Goal: Complete application form

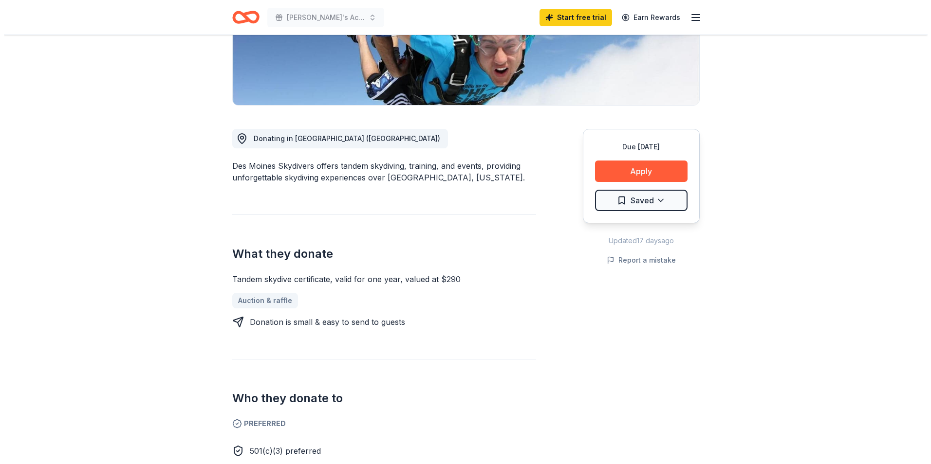
scroll to position [195, 0]
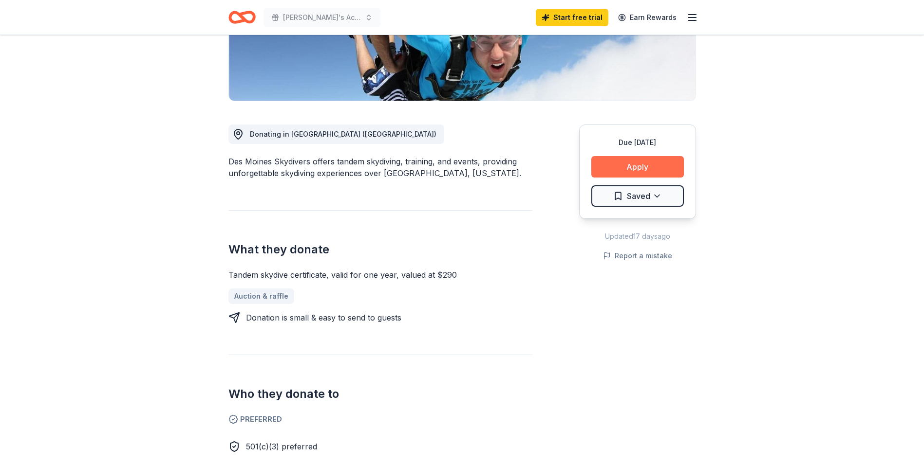
click at [621, 168] on button "Apply" at bounding box center [637, 166] width 93 height 21
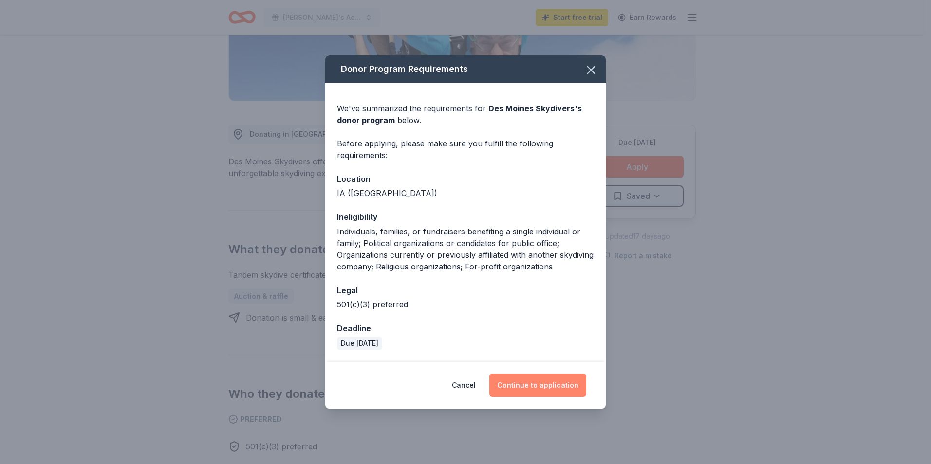
click at [539, 380] on button "Continue to application" at bounding box center [537, 385] width 97 height 23
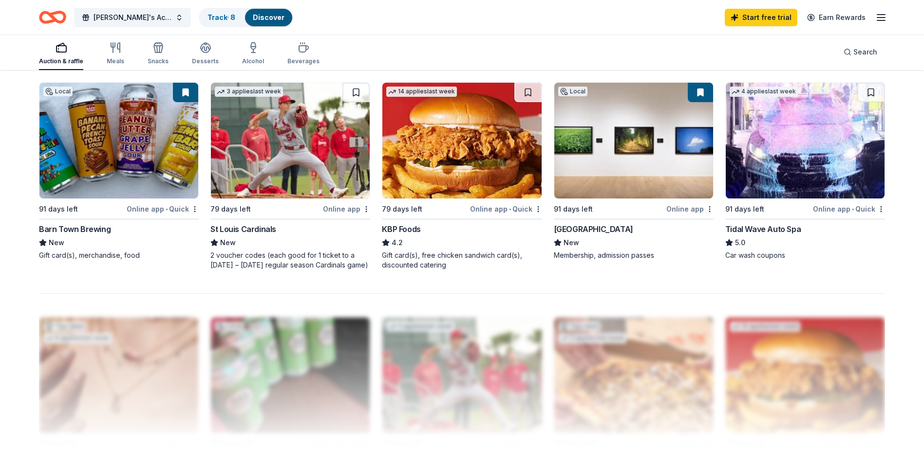
scroll to position [730, 0]
click at [135, 153] on img at bounding box center [118, 141] width 159 height 116
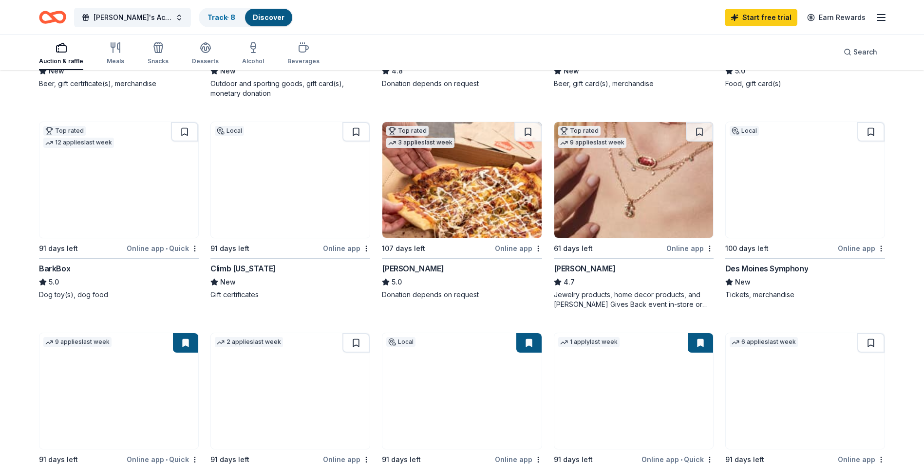
scroll to position [0, 0]
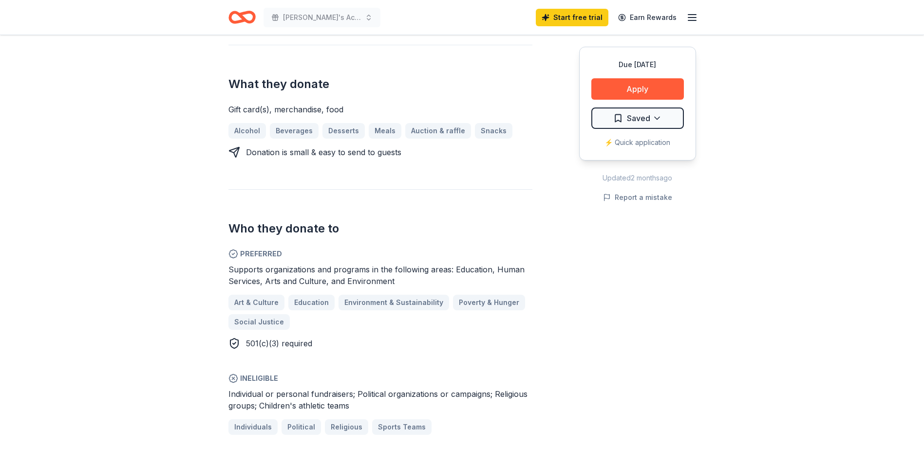
scroll to position [389, 0]
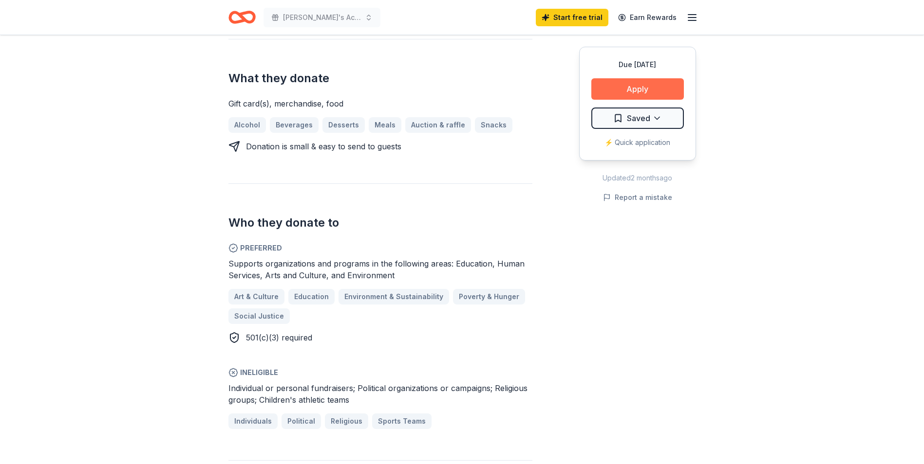
click at [615, 80] on button "Apply" at bounding box center [637, 88] width 93 height 21
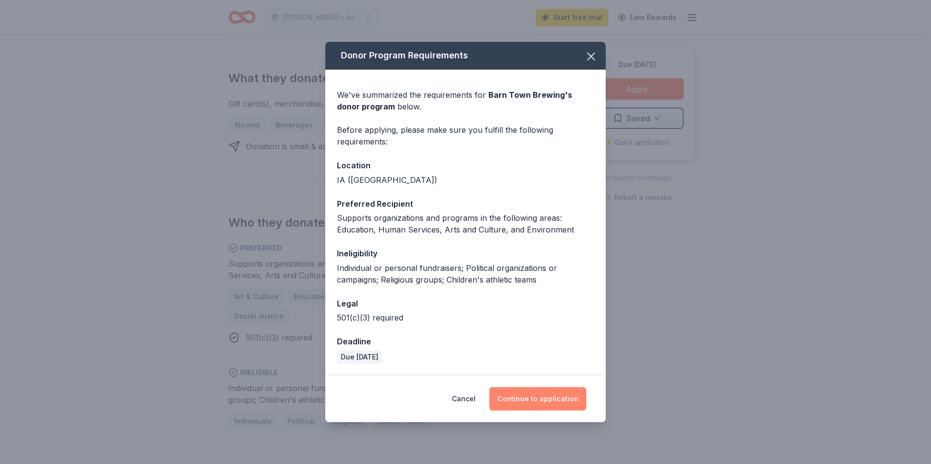
click at [529, 396] on button "Continue to application" at bounding box center [537, 399] width 97 height 23
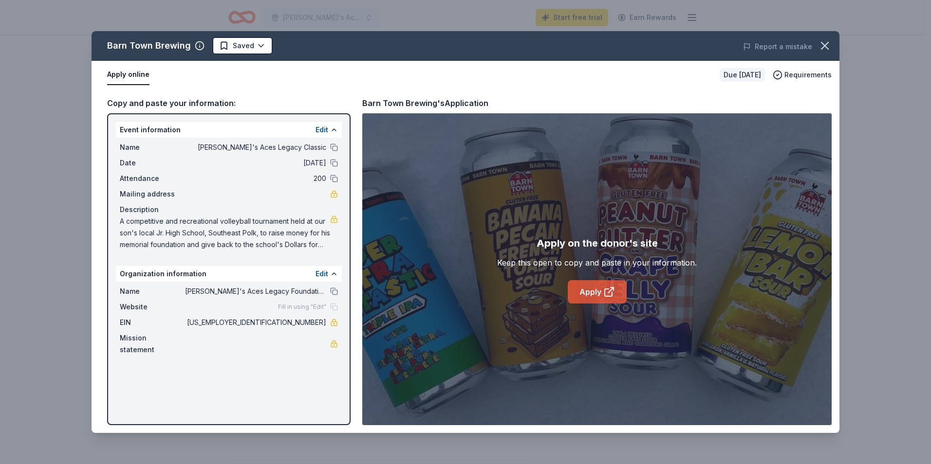
click at [594, 296] on link "Apply" at bounding box center [597, 291] width 59 height 23
click at [827, 45] on icon "button" at bounding box center [825, 46] width 14 height 14
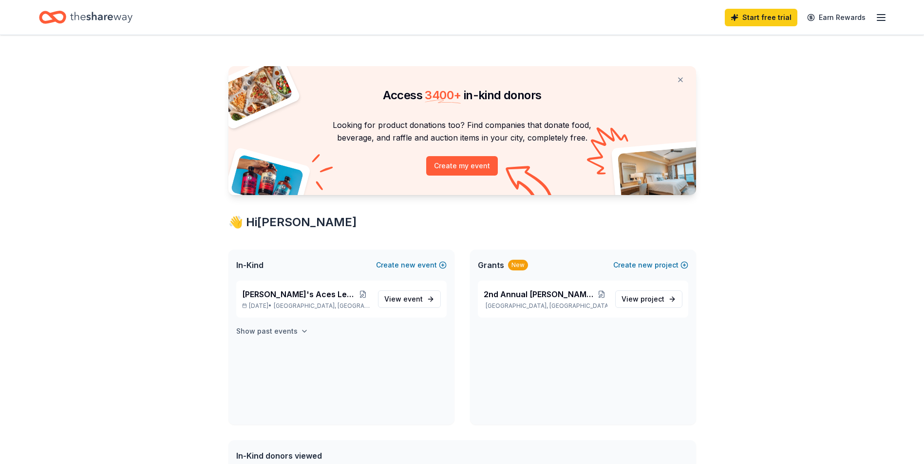
drag, startPoint x: 275, startPoint y: 330, endPoint x: 266, endPoint y: 330, distance: 9.3
click at [275, 330] on h4 "Show past events" at bounding box center [266, 332] width 61 height 12
